Goal: Information Seeking & Learning: Understand process/instructions

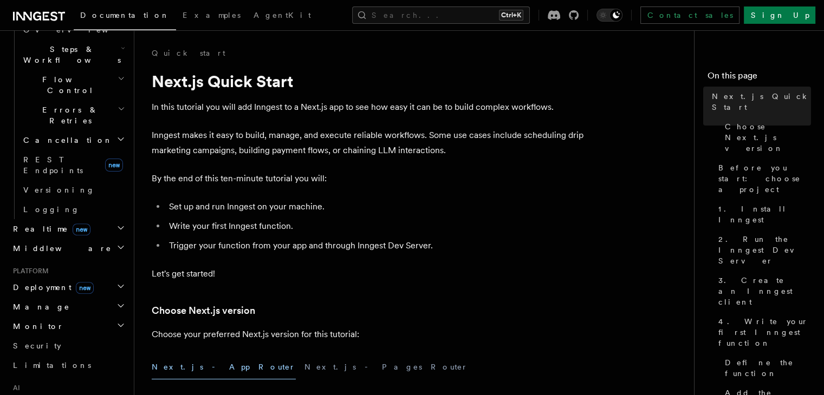
scroll to position [493, 0]
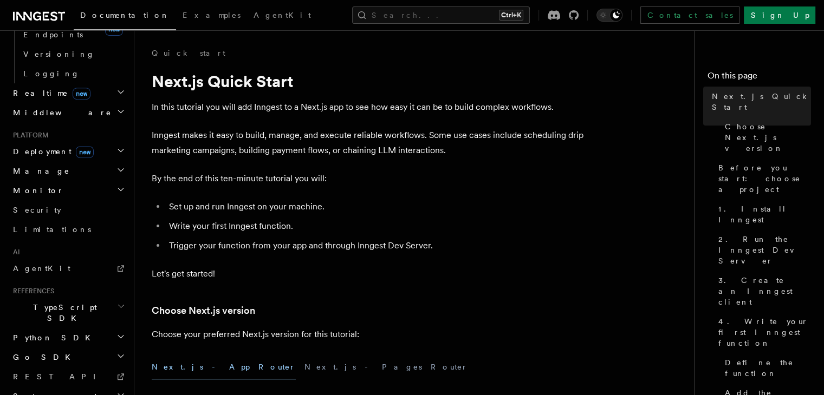
click at [30, 333] on span "Python SDK" at bounding box center [53, 338] width 88 height 11
click at [49, 353] on span "Introduction" at bounding box center [62, 357] width 78 height 9
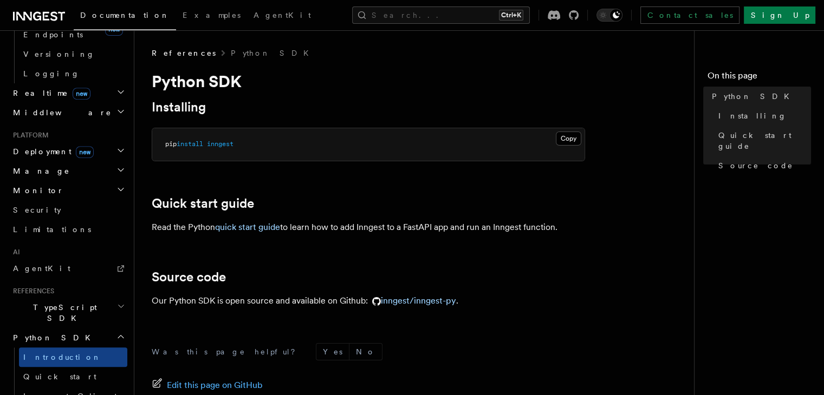
click at [378, 204] on h2 "Quick start guide" at bounding box center [368, 203] width 433 height 15
click at [91, 367] on link "Quick start" at bounding box center [73, 377] width 108 height 20
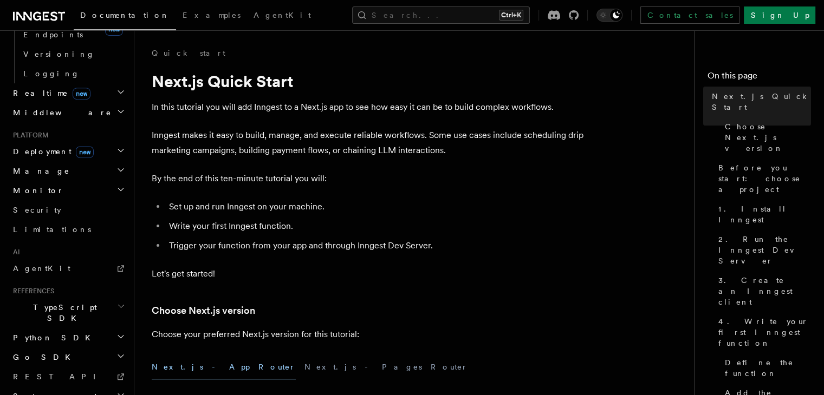
click at [353, 204] on li "Set up and run Inngest on your machine." at bounding box center [375, 206] width 419 height 15
click at [426, 144] on p "Inngest makes it easy to build, manage, and execute reliable workflows. Some us…" at bounding box center [368, 143] width 433 height 30
